Goal: Task Accomplishment & Management: Manage account settings

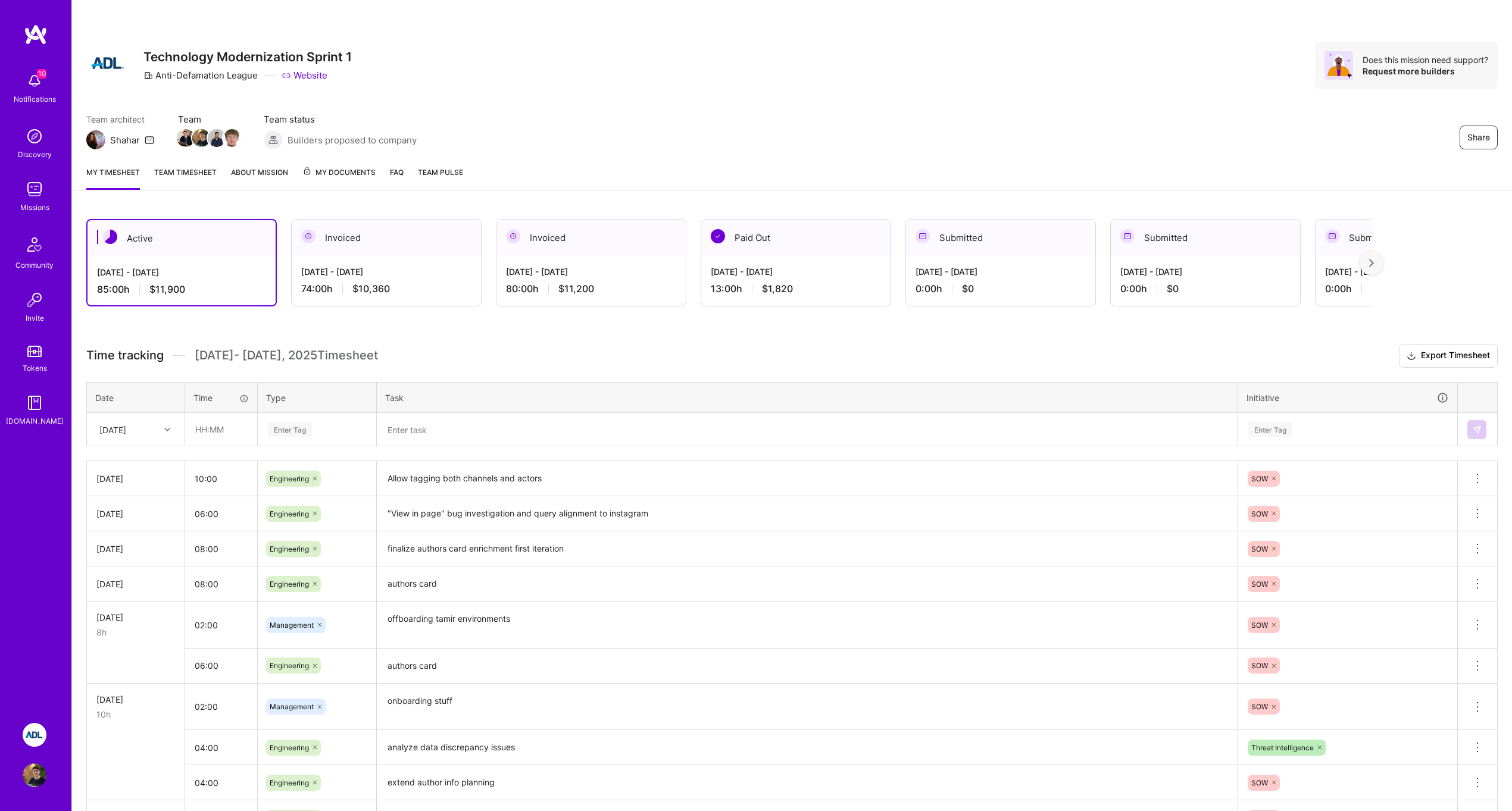
click at [154, 433] on div "Mon, Oct 13" at bounding box center [127, 429] width 66 height 19
click at [137, 613] on div "Sun, Oct 12" at bounding box center [136, 615] width 97 height 22
click at [221, 431] on input "text" at bounding box center [221, 429] width 71 height 32
type input "08:00"
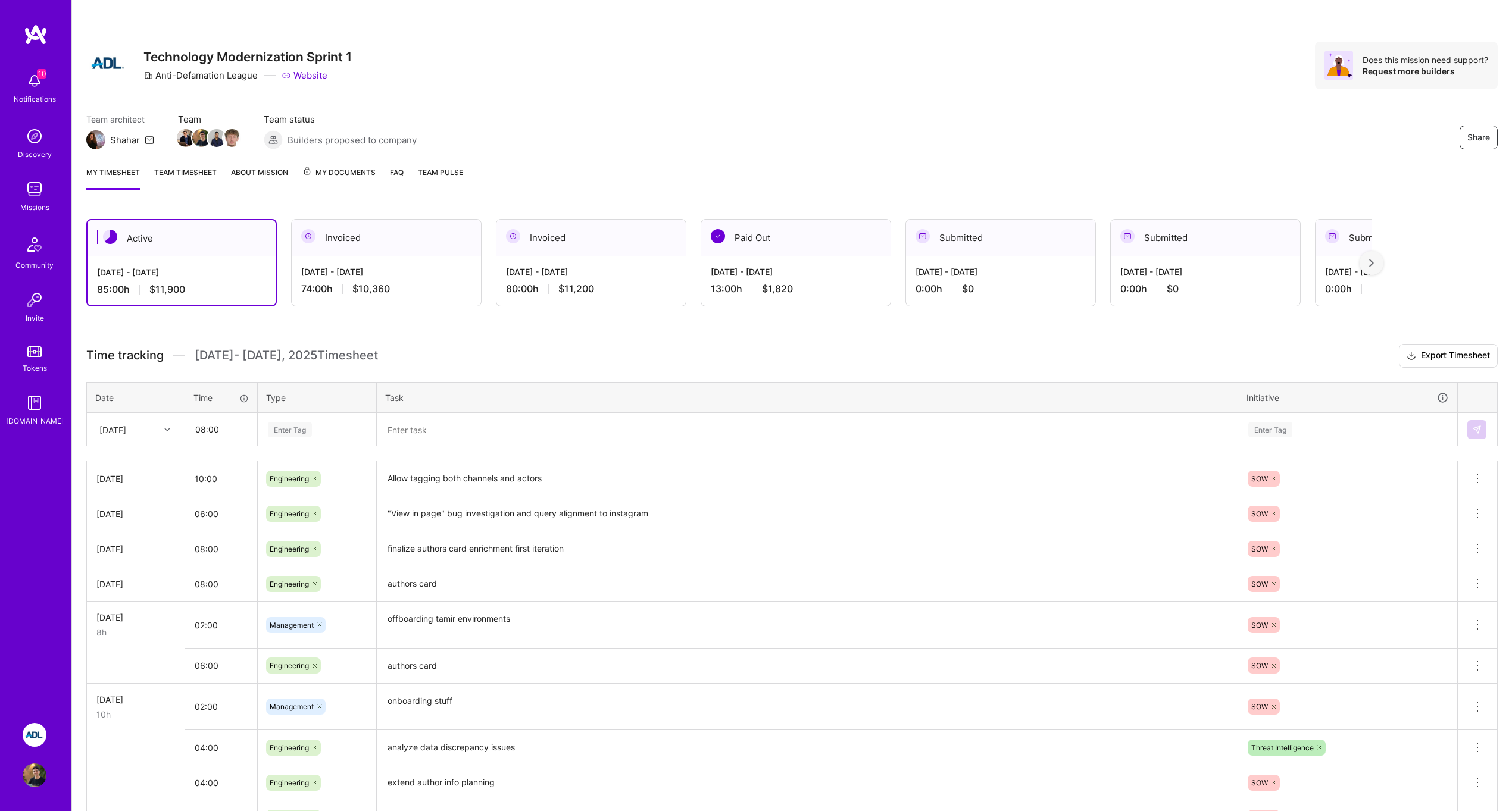
click at [314, 416] on div "Enter Tag" at bounding box center [317, 429] width 117 height 31
click at [301, 543] on div "Engineering" at bounding box center [317, 553] width 117 height 28
click at [422, 429] on textarea at bounding box center [806, 429] width 858 height 31
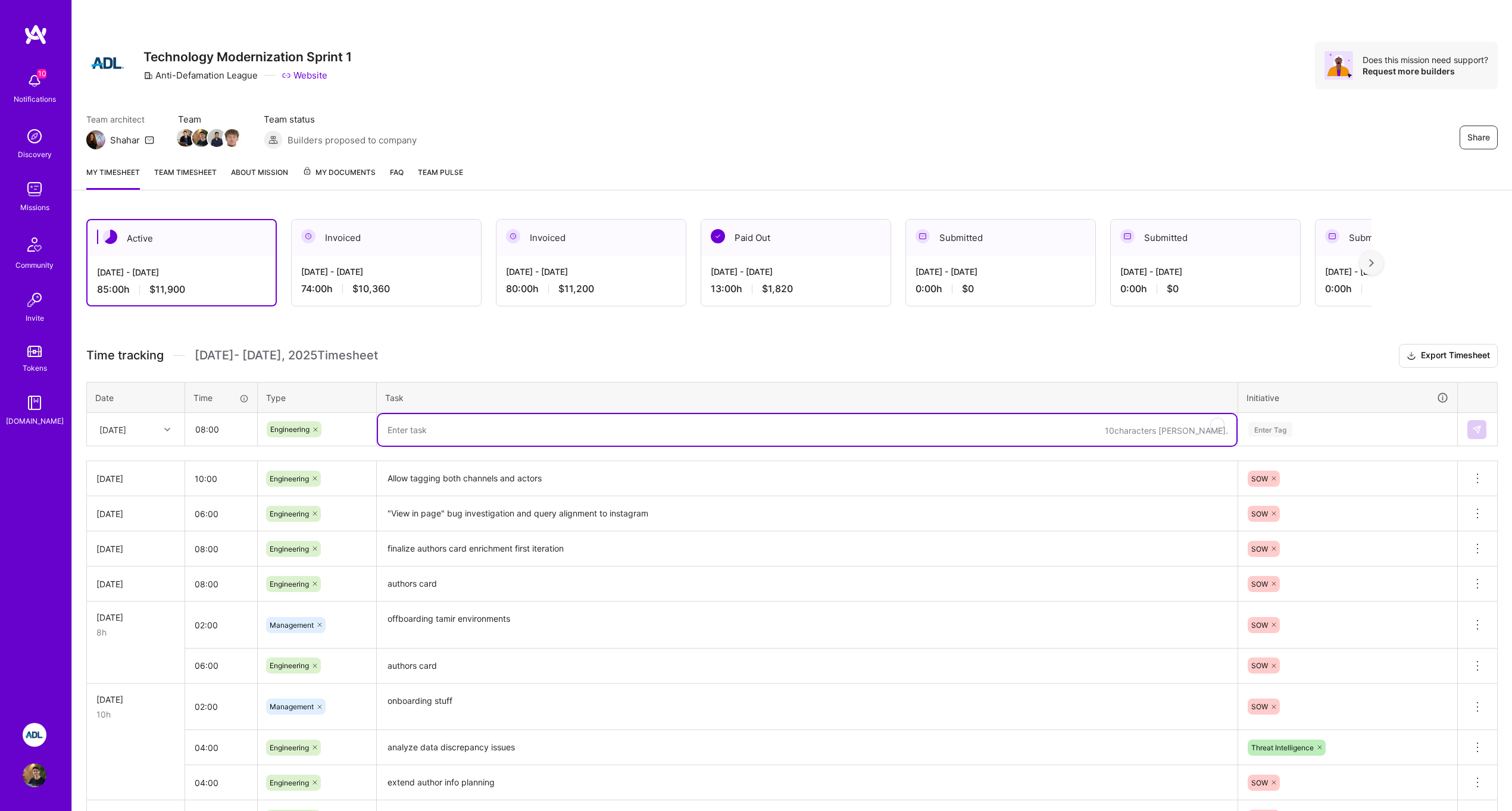
click at [461, 480] on textarea "Allow tagging both channels and actors" at bounding box center [806, 478] width 858 height 33
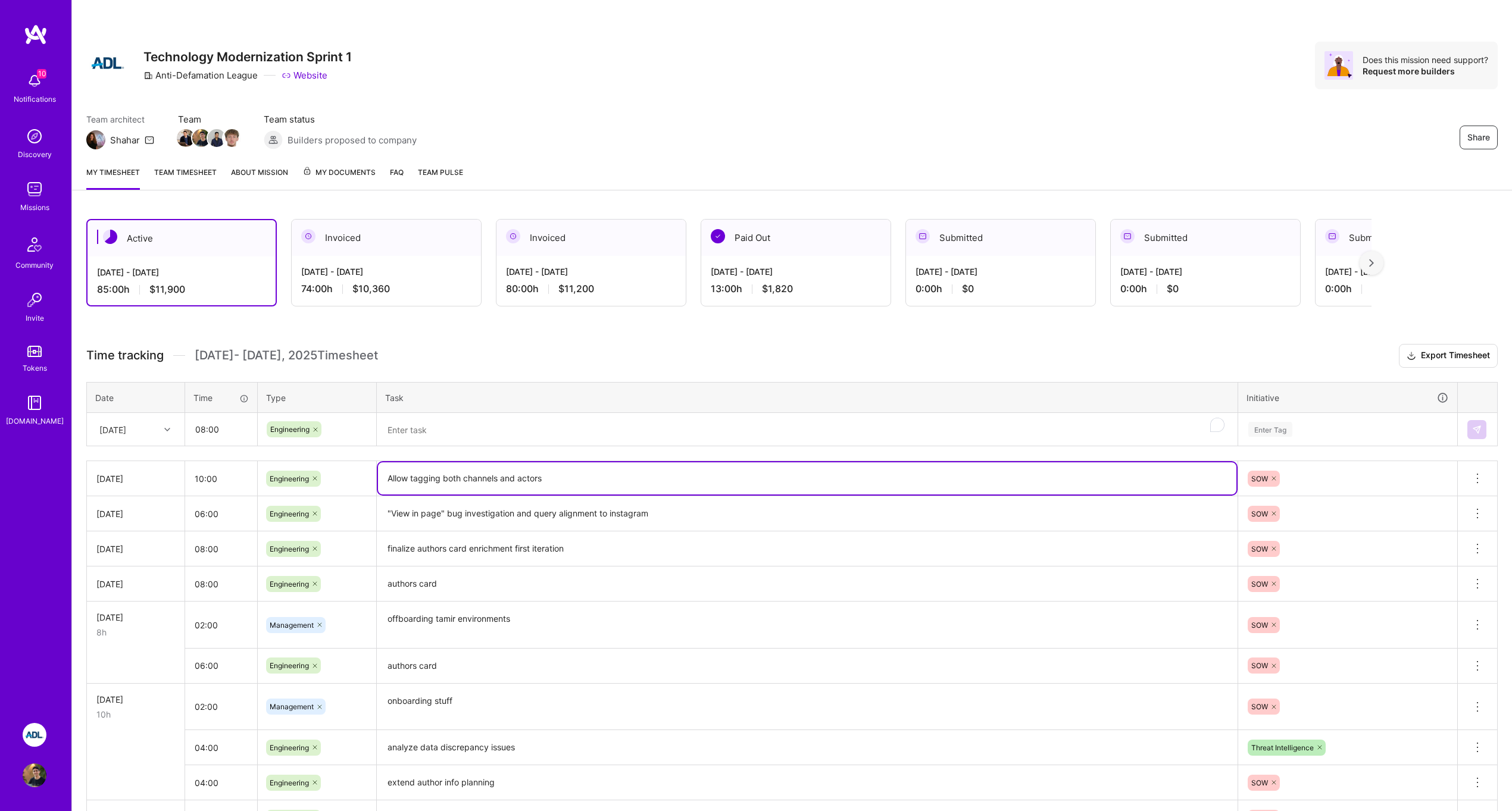
click at [461, 480] on textarea "Allow tagging both channels and actors" at bounding box center [806, 478] width 858 height 32
click at [445, 422] on textarea "To enrich screen reader interactions, please activate Accessibility in Grammarl…" at bounding box center [806, 430] width 858 height 32
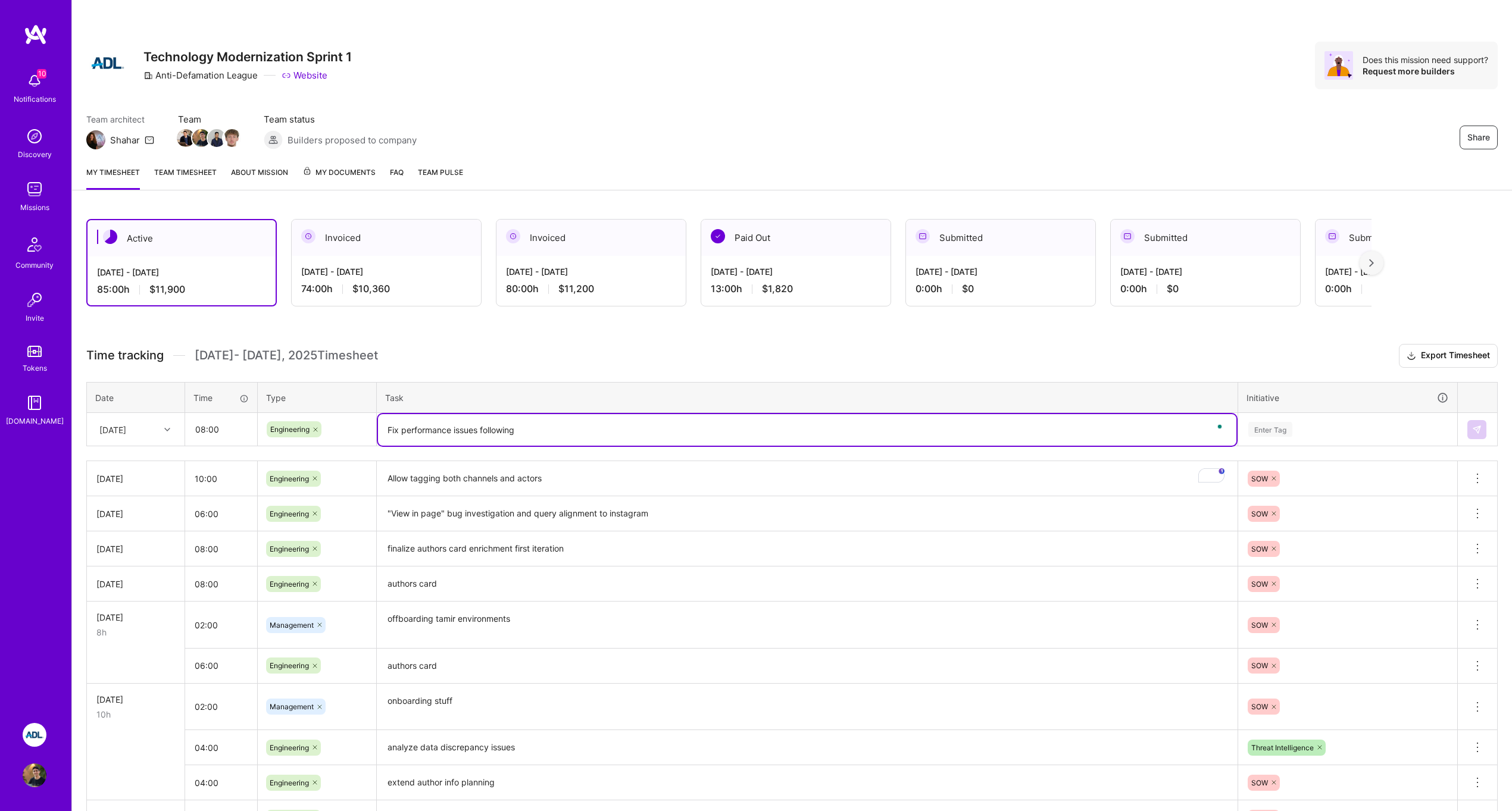
paste textarea "Allow tagging both channels and actors"
click at [642, 427] on textarea "Fix performance issues following allow tagging both channels and actors" at bounding box center [806, 430] width 858 height 32
type textarea "Fix performance issues following allow tagging both channels and actors"
click at [1375, 426] on div "Enter Tag" at bounding box center [1347, 429] width 201 height 15
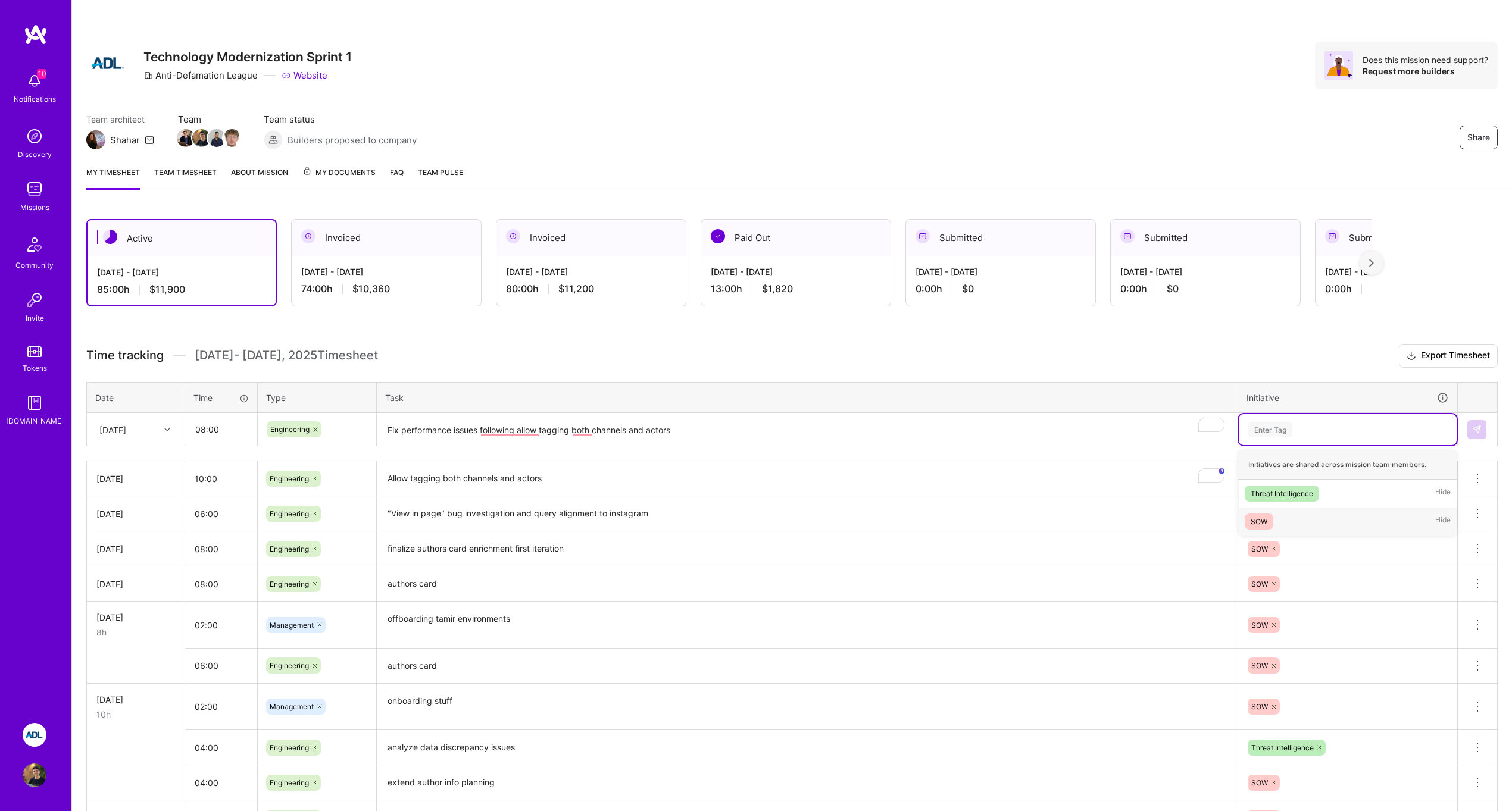
click at [1334, 512] on div "SOW Hide" at bounding box center [1348, 522] width 218 height 28
click at [1476, 423] on button at bounding box center [1476, 429] width 19 height 19
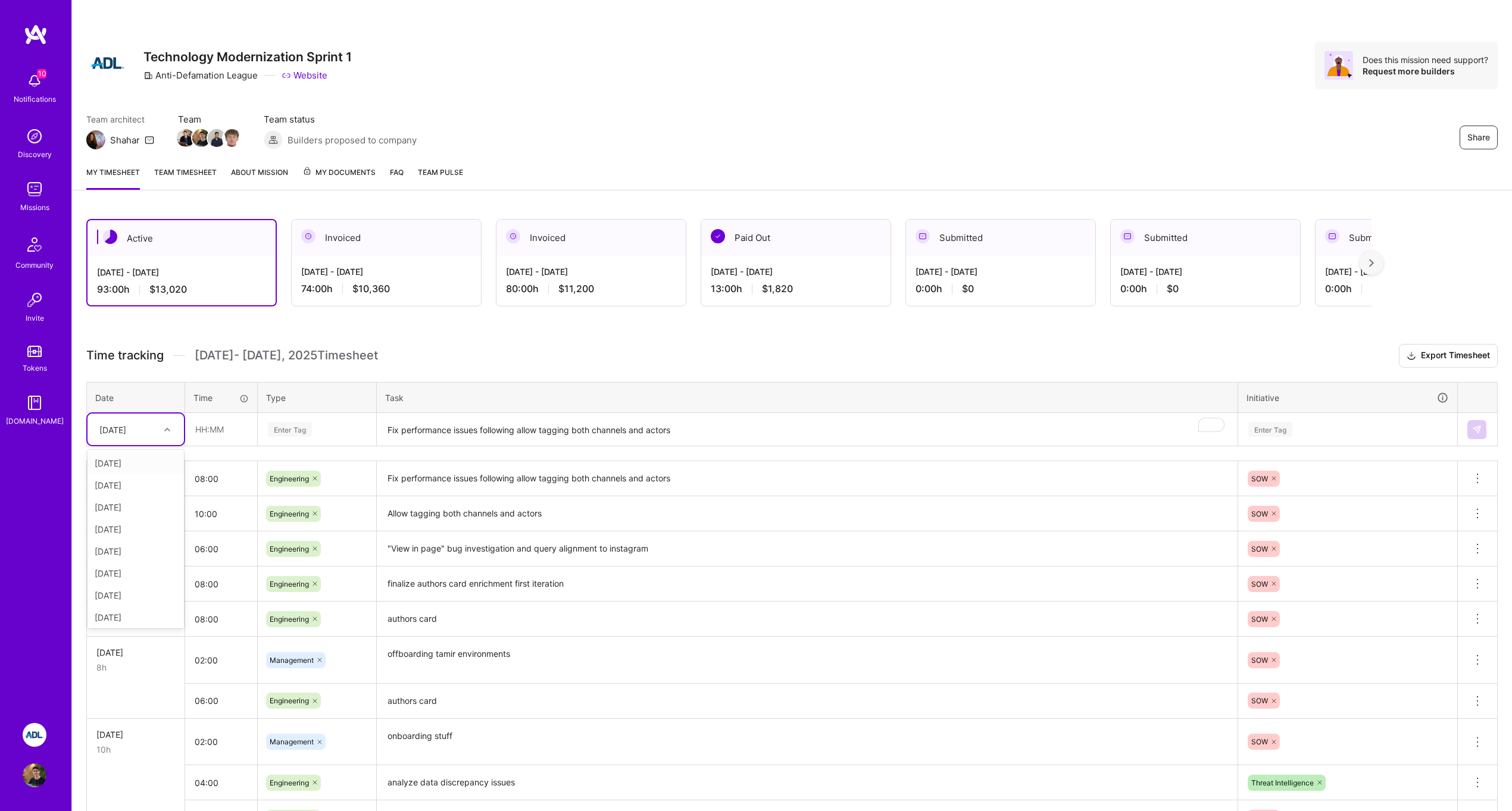
click at [126, 430] on div "Sun, Oct 12" at bounding box center [113, 429] width 27 height 13
click at [143, 609] on div "Mon, Oct 13" at bounding box center [136, 615] width 97 height 22
click at [232, 432] on input "text" at bounding box center [221, 429] width 71 height 32
type input "08:00"
click at [295, 432] on div "Enter Tag" at bounding box center [290, 429] width 44 height 18
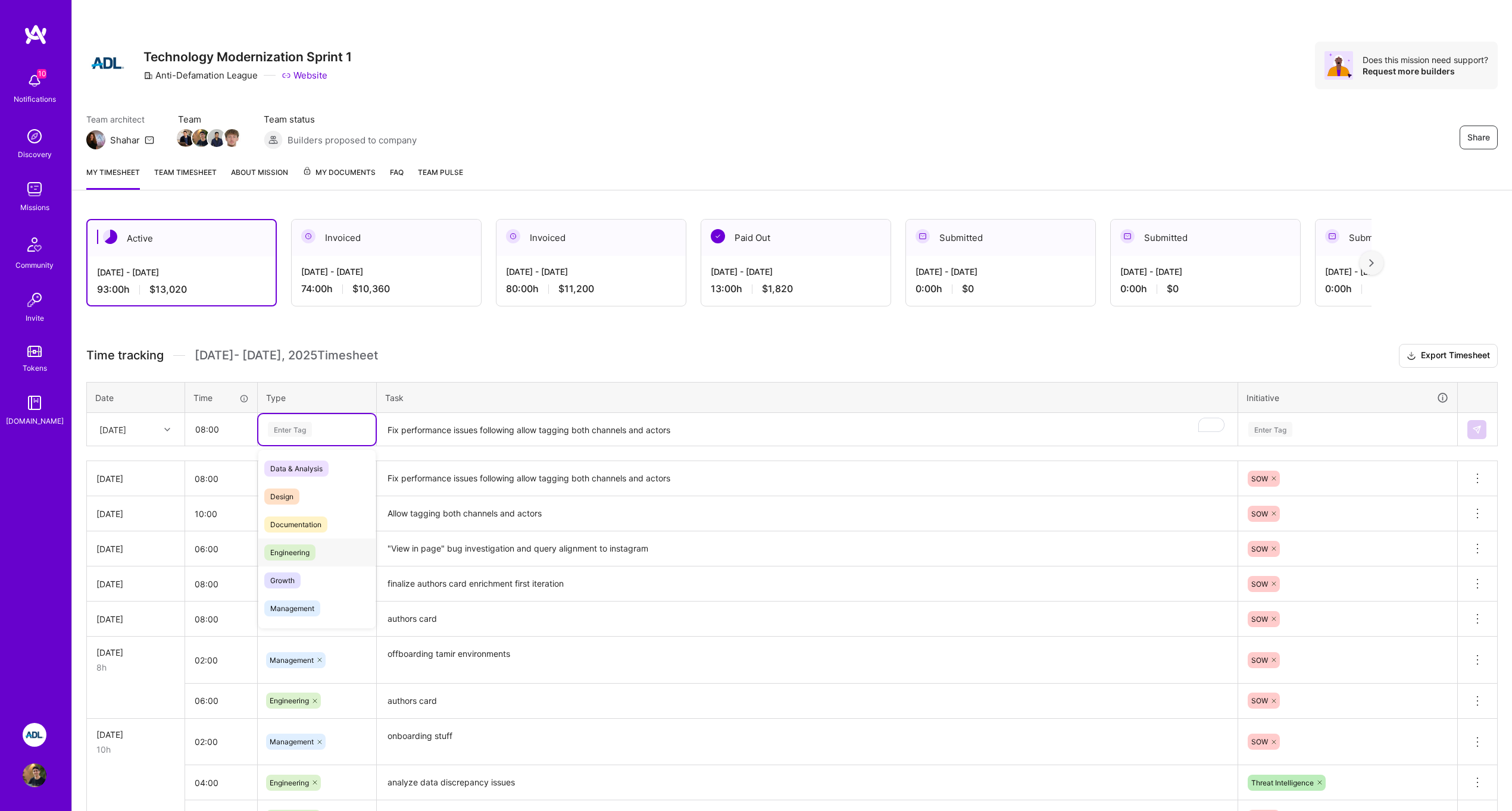
click at [311, 559] on span "Engineering" at bounding box center [290, 553] width 51 height 16
click at [422, 438] on textarea "Fix performance issues following allow tagging both channels and actors" at bounding box center [806, 430] width 858 height 32
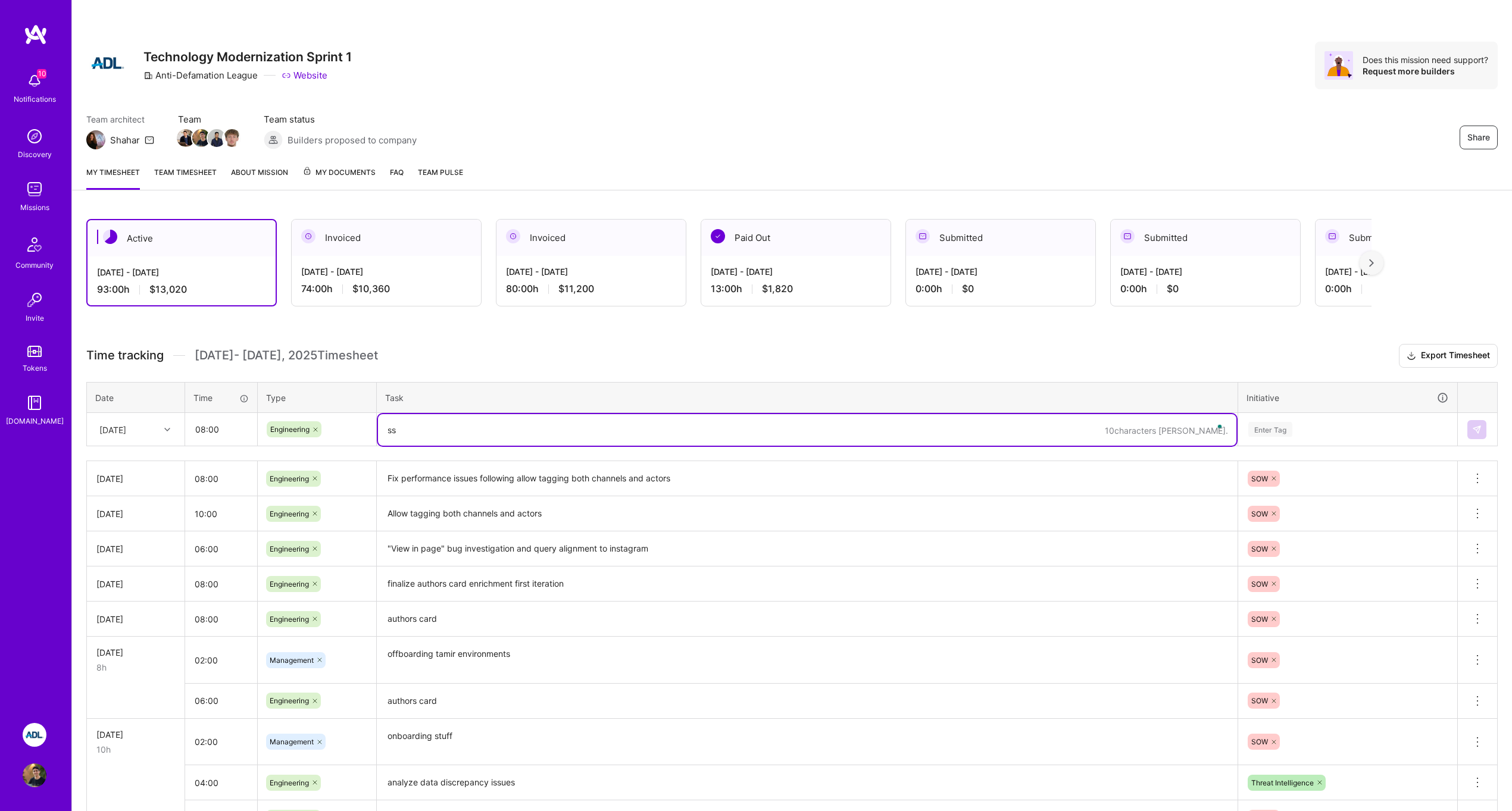
type textarea "s"
click at [459, 431] on textarea "To enrich screen reader interactions, please activate Accessibility in Grammarl…" at bounding box center [806, 430] width 858 height 32
click at [454, 428] on textarea "To enrich screen reader interactions, please activate Accessibility in Grammarl…" at bounding box center [806, 430] width 858 height 32
click at [639, 427] on textarea "To enrich screen reader interactions, please activate Accessibility in Grammarl…" at bounding box center [806, 430] width 858 height 32
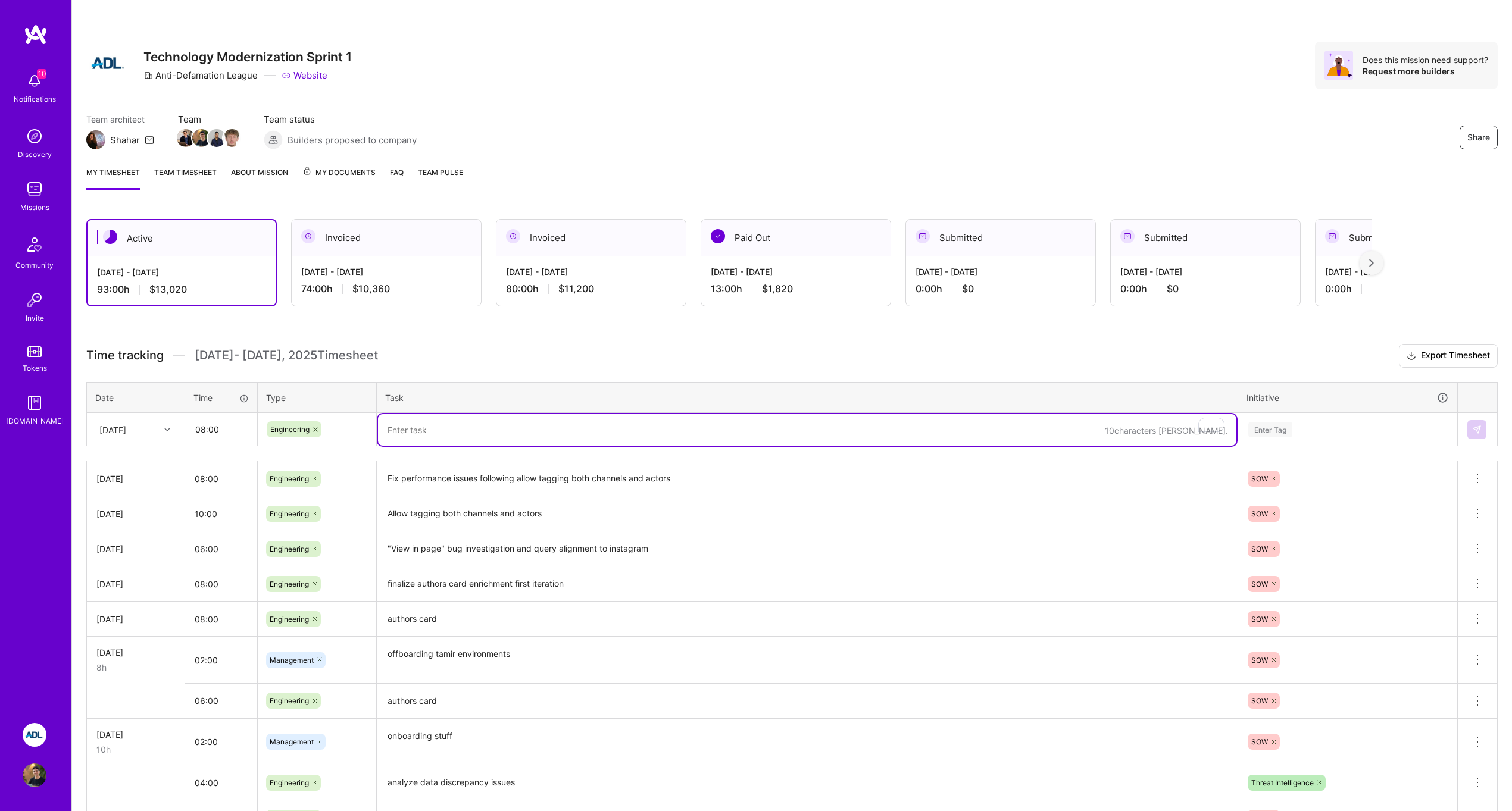
click at [444, 432] on textarea "To enrich screen reader interactions, please activate Accessibility in Grammarl…" at bounding box center [806, 430] width 858 height 32
click at [237, 431] on input "08:00" at bounding box center [221, 429] width 71 height 32
click at [409, 418] on textarea "To enrich screen reader interactions, please activate Accessibility in Grammarl…" at bounding box center [806, 430] width 858 height 32
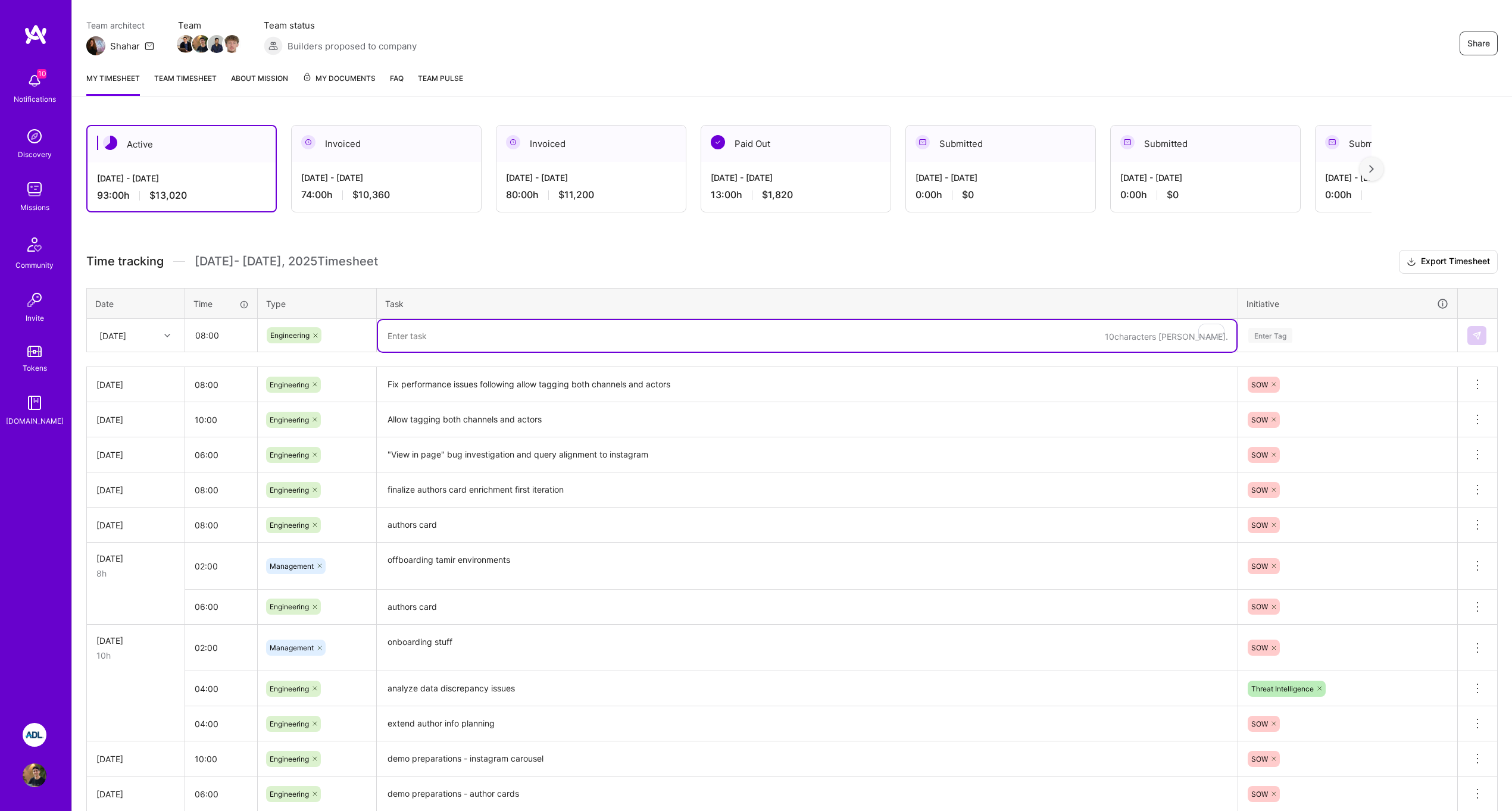
scroll to position [0, 0]
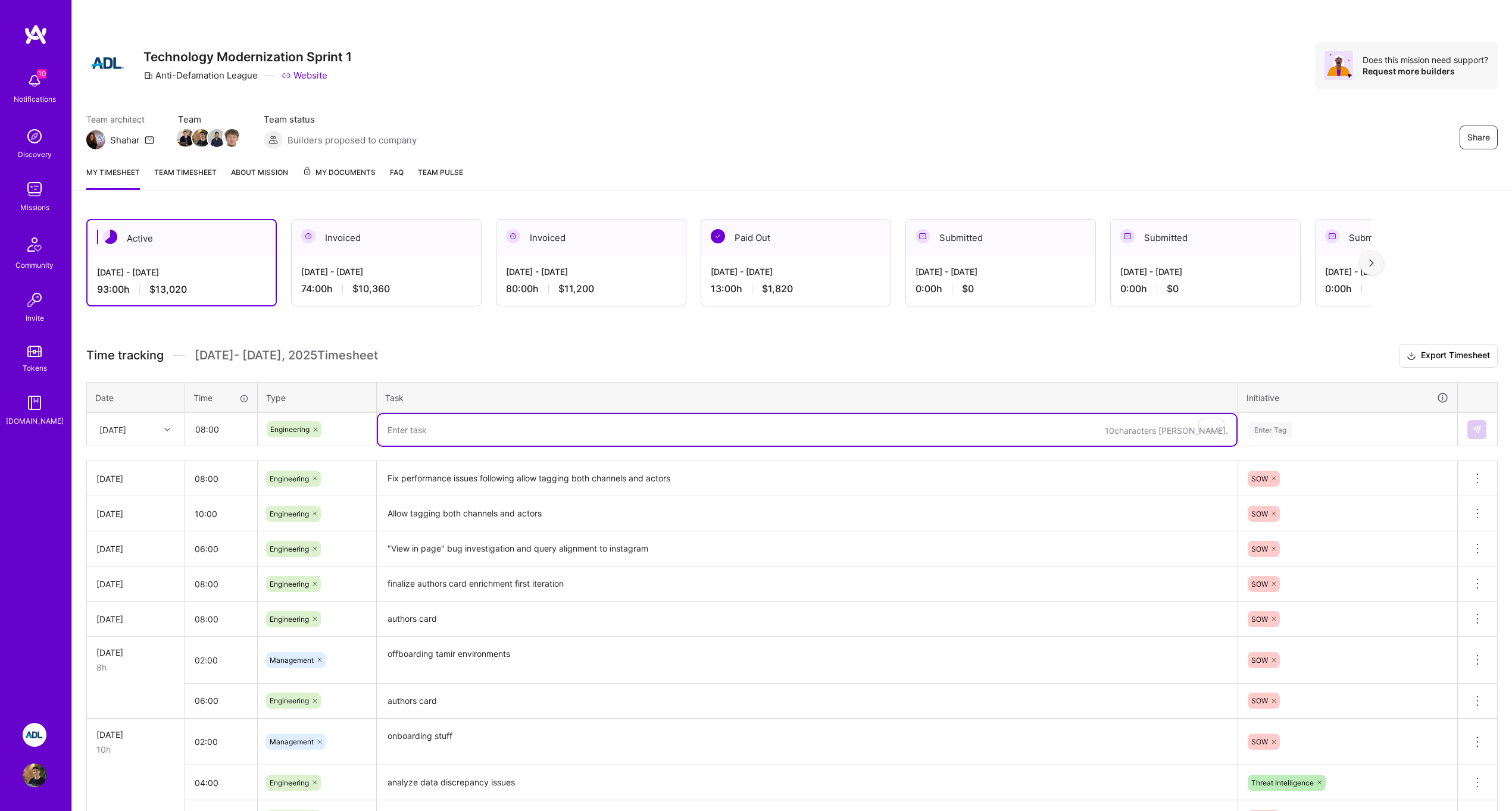
click at [435, 427] on textarea "To enrich screen reader interactions, please activate Accessibility in Grammarl…" at bounding box center [806, 430] width 858 height 32
click at [432, 433] on textarea "To enrich screen reader interactions, please activate Accessibility in Grammarl…" at bounding box center [806, 430] width 858 height 32
click at [430, 436] on textarea "To enrich screen reader interactions, please activate Accessibility in Grammarl…" at bounding box center [806, 430] width 858 height 32
click at [407, 428] on textarea "To enrich screen reader interactions, please activate Accessibility in Grammarl…" at bounding box center [806, 430] width 858 height 32
type textarea "ADASD"
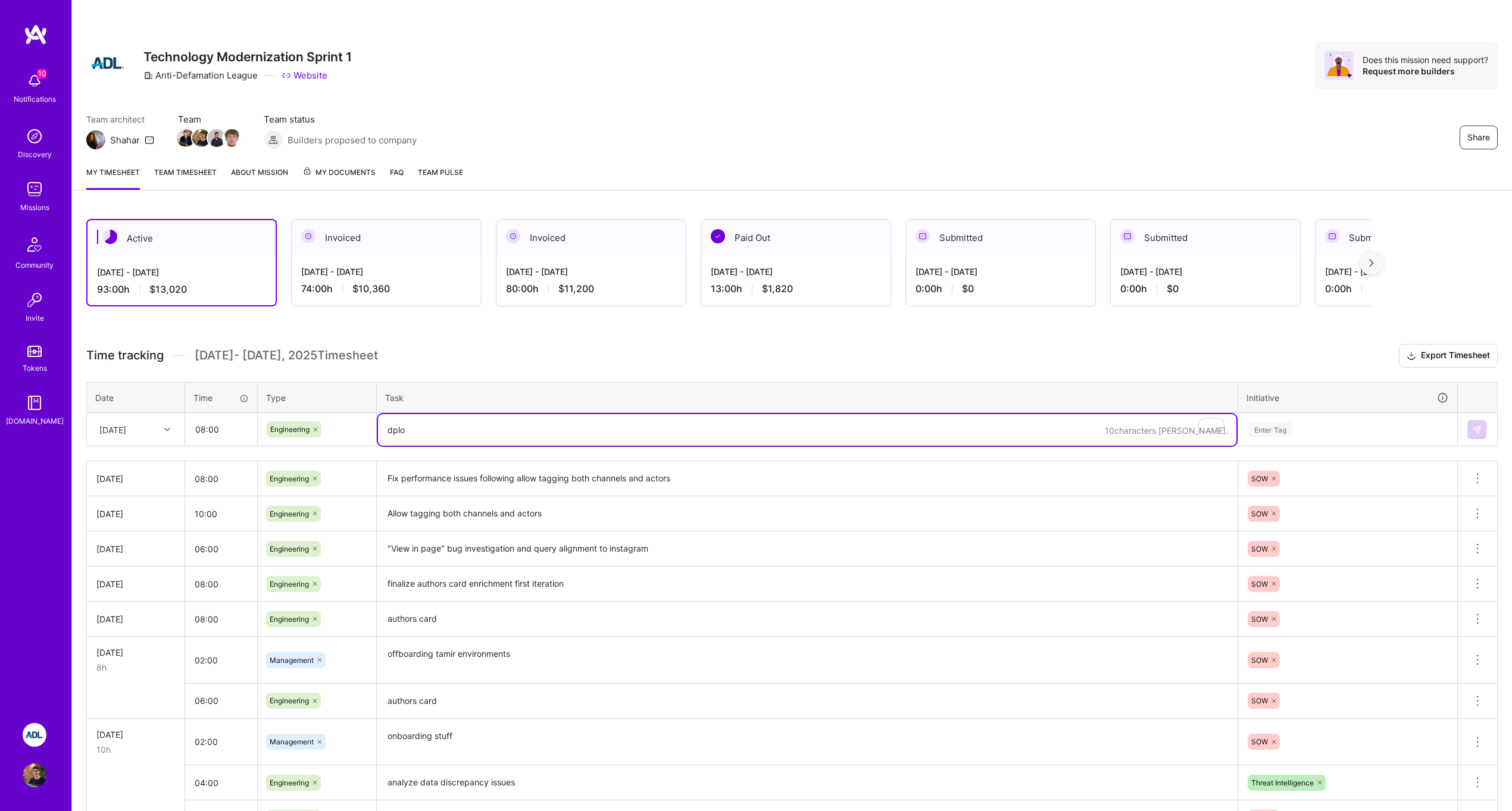
type textarea "dplo"
click at [203, 429] on input "08:00" at bounding box center [221, 429] width 71 height 32
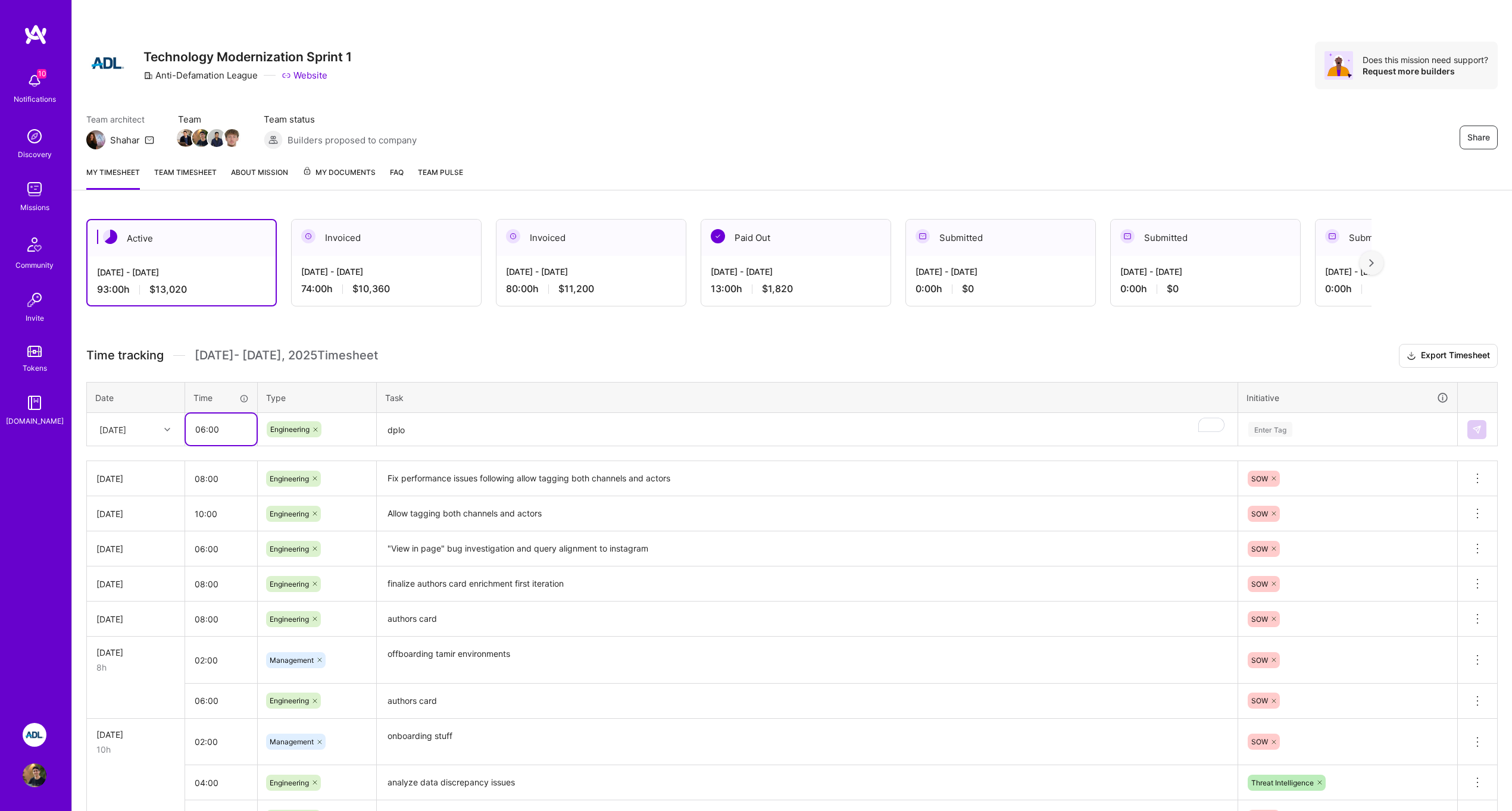
type input "06:00"
click at [423, 432] on textarea "dplo" at bounding box center [806, 430] width 858 height 32
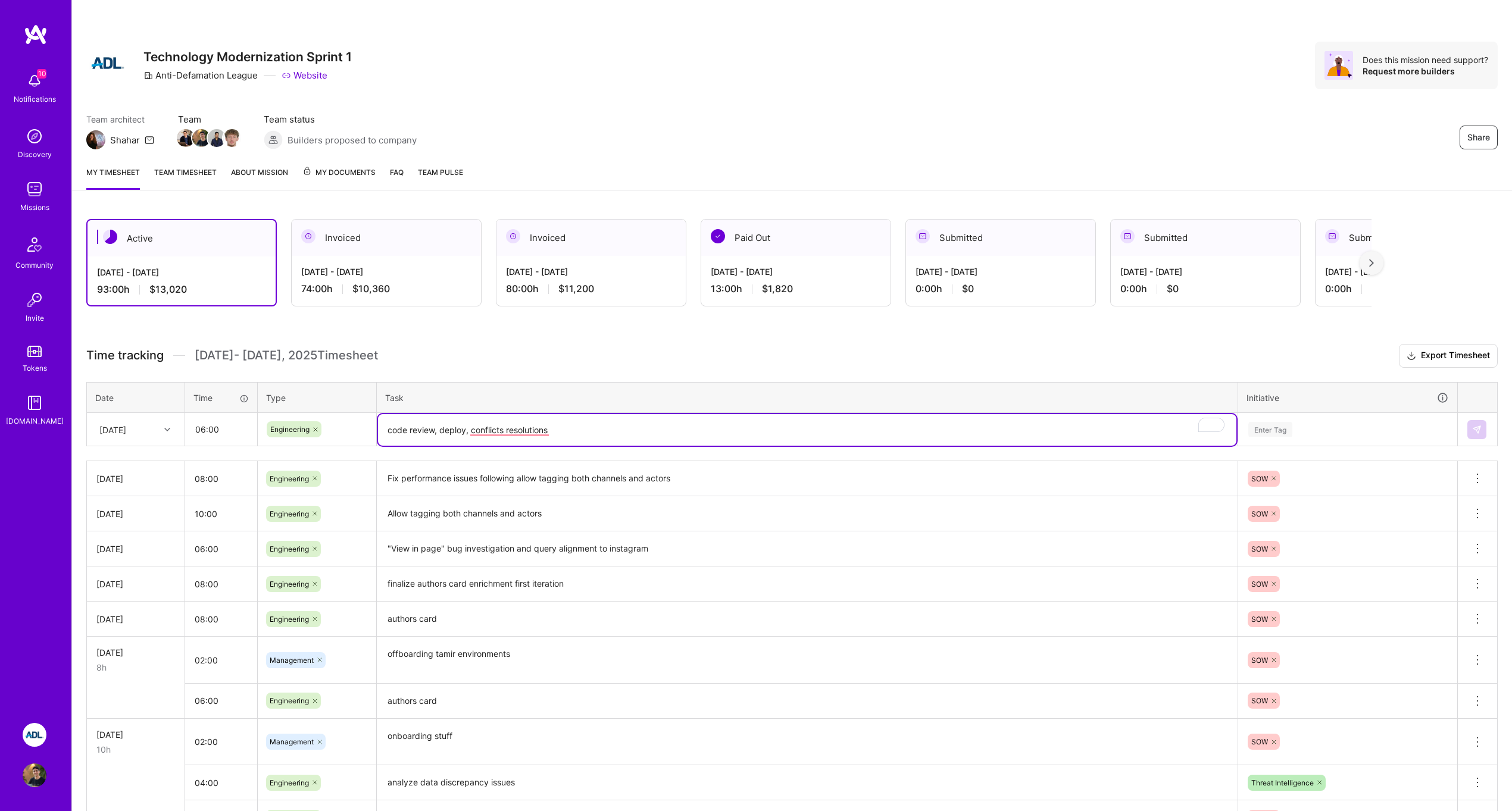
click at [577, 431] on textarea "code review, deploy, conflicts resolutions" at bounding box center [806, 430] width 858 height 32
click at [542, 430] on textarea "code review, deploy, conflicts resolutions" at bounding box center [806, 430] width 858 height 32
click at [496, 432] on textarea "code review, deploy, conflict resolution" at bounding box center [806, 430] width 858 height 32
type textarea "code review, deploy, conflicts resolution and performance improvements"
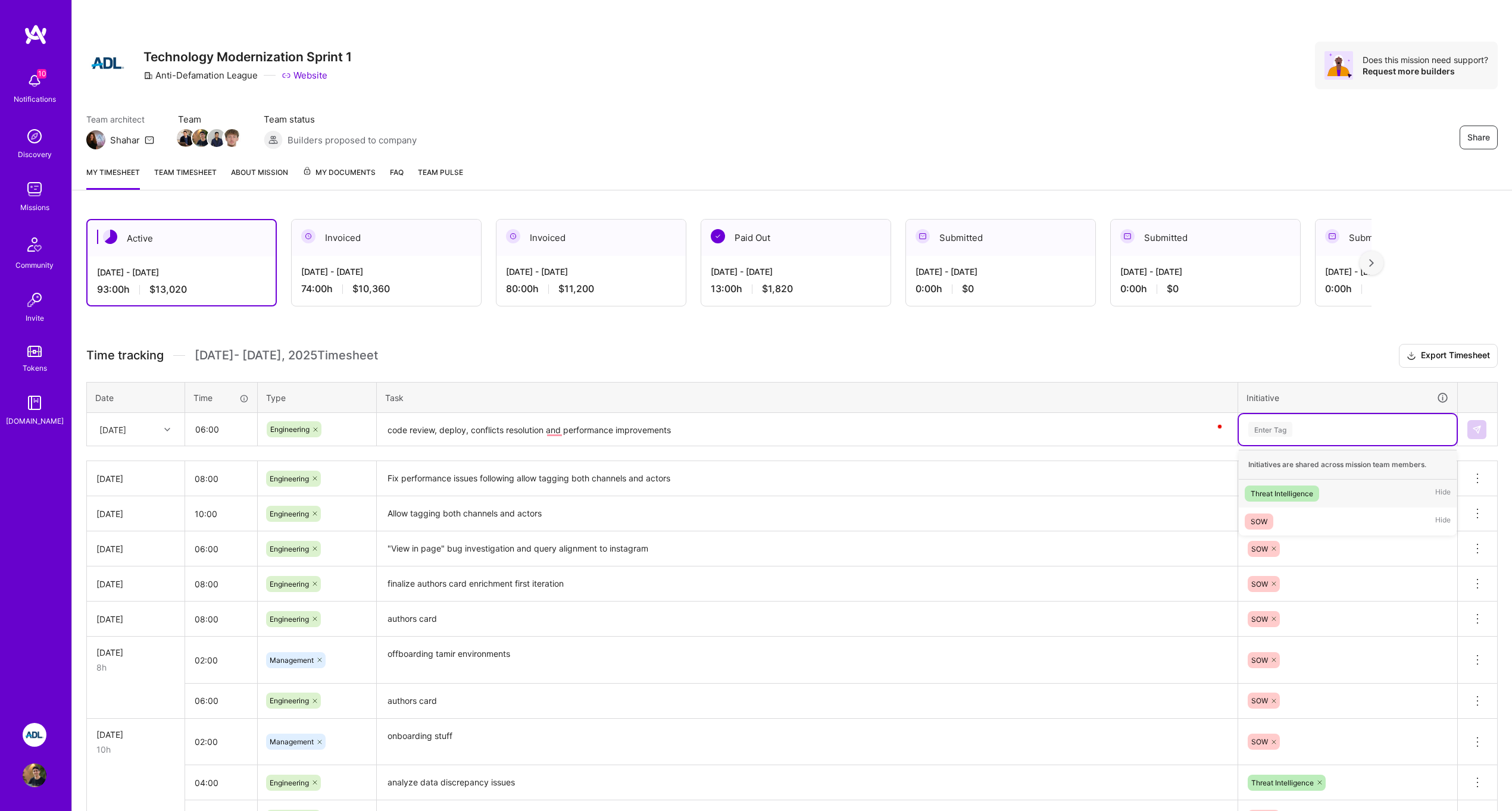
click at [1321, 436] on div "Enter Tag" at bounding box center [1347, 429] width 201 height 15
click at [1318, 511] on div "SOW Hide" at bounding box center [1348, 522] width 218 height 28
click at [1477, 429] on img at bounding box center [1477, 430] width 10 height 10
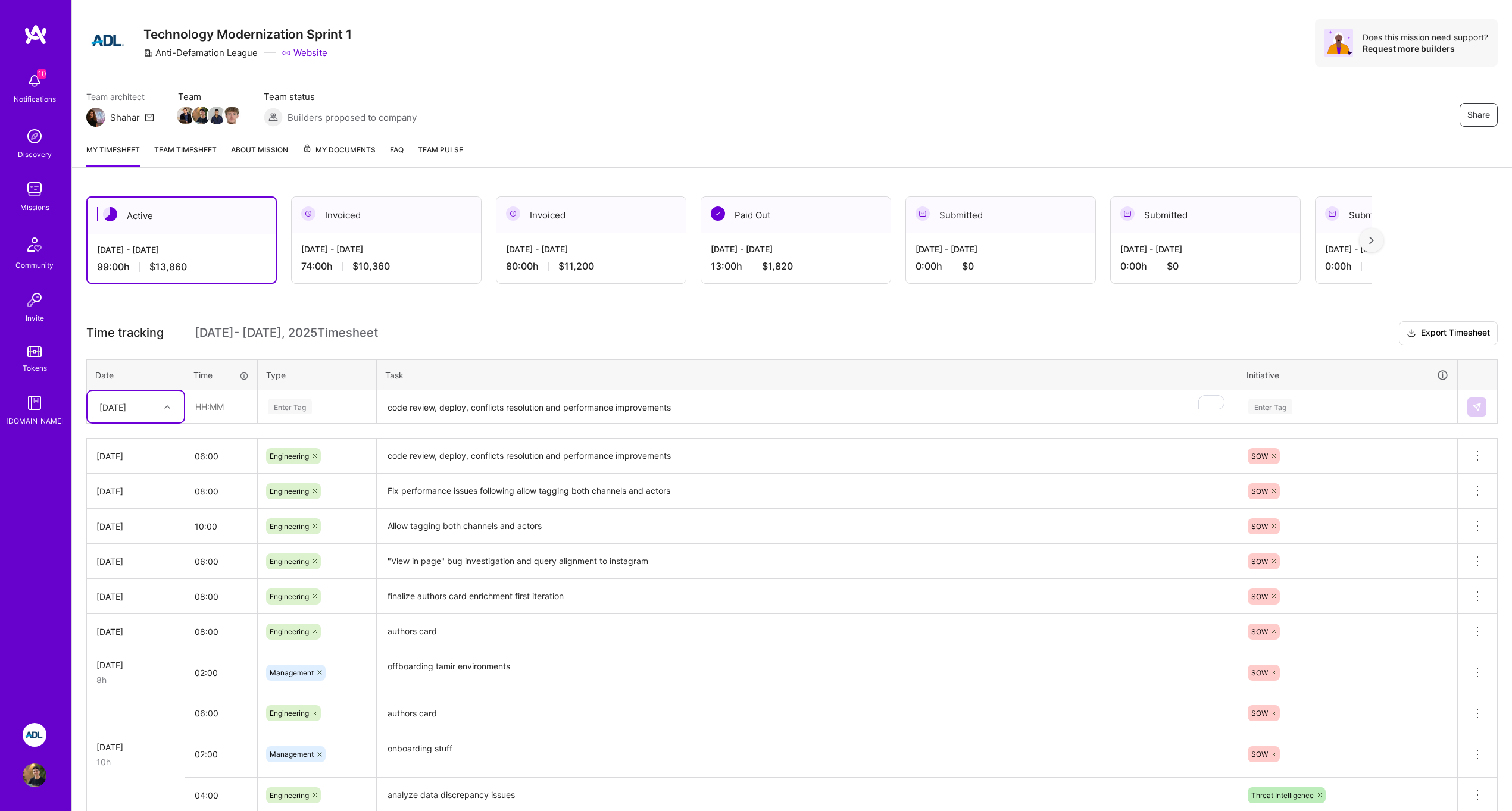
scroll to position [4, 0]
